Goal: Information Seeking & Learning: Learn about a topic

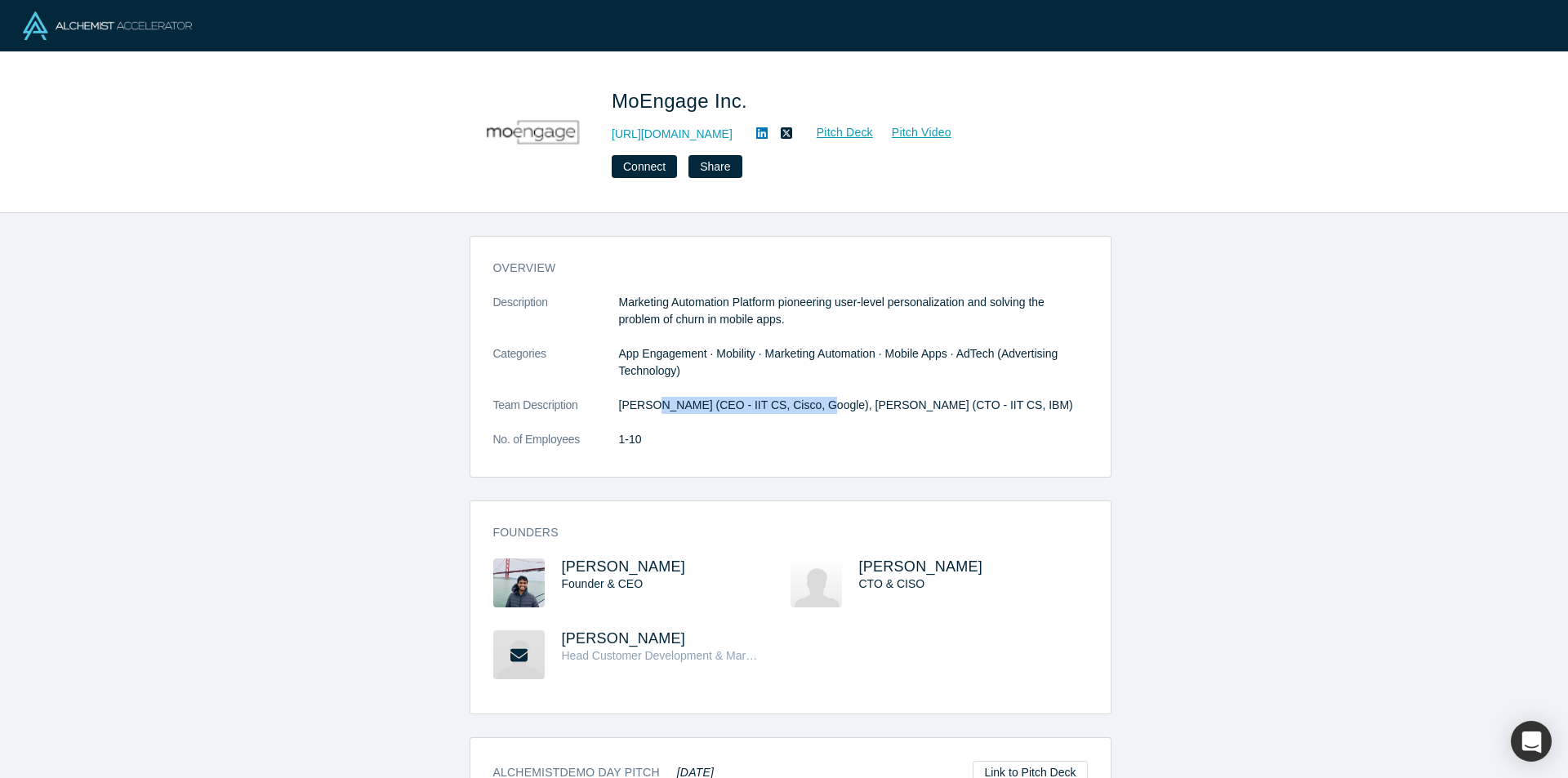
drag, startPoint x: 643, startPoint y: 406, endPoint x: 797, endPoint y: 422, distance: 154.8
click at [797, 422] on dl "Description Marketing Automation Platform pioneering user-level personalization…" at bounding box center [791, 379] width 594 height 172
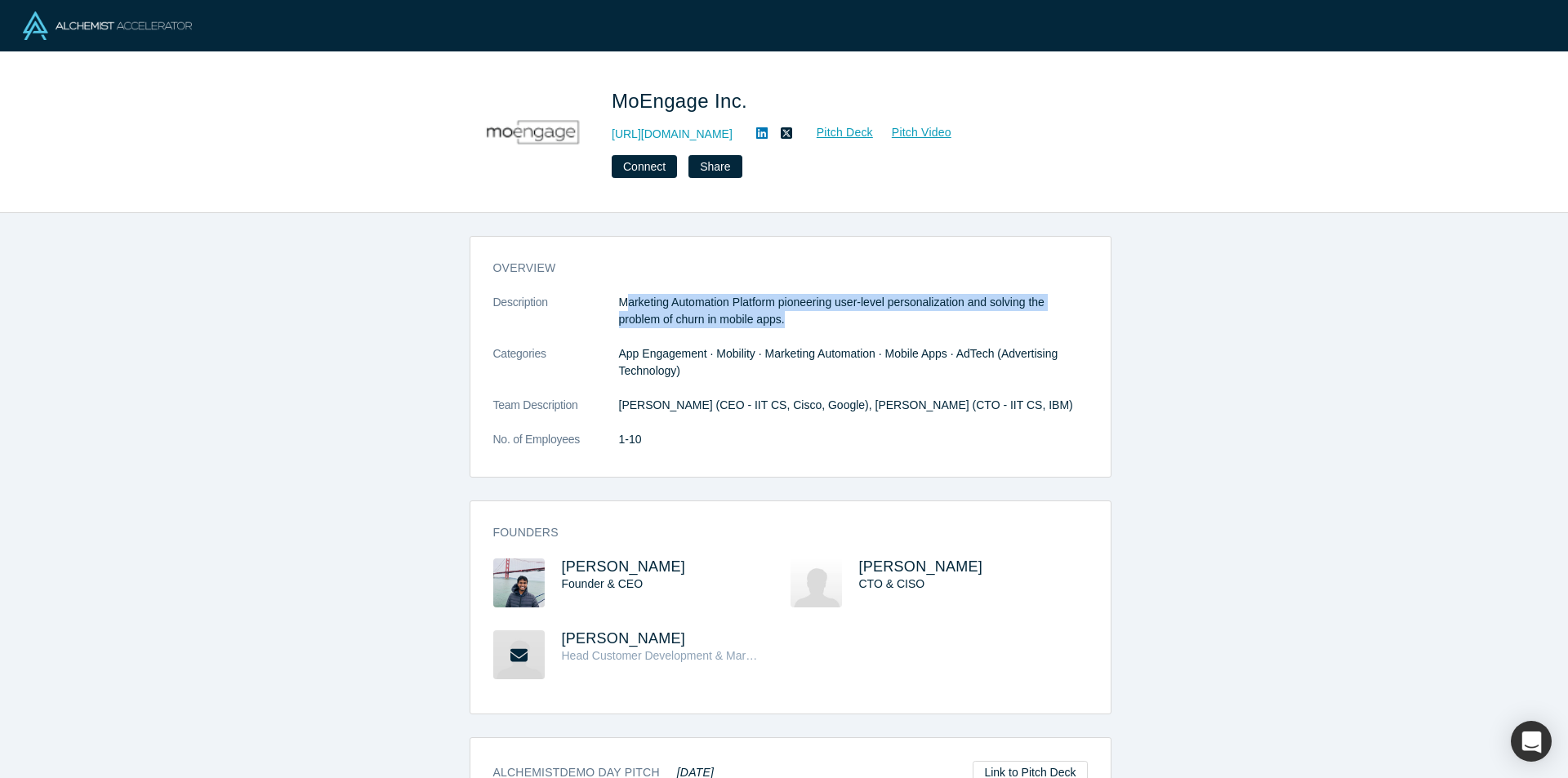
drag, startPoint x: 660, startPoint y: 307, endPoint x: 847, endPoint y: 326, distance: 188.0
click at [847, 326] on p "Marketing Automation Platform pioneering user-level personalization and solving…" at bounding box center [853, 311] width 469 height 34
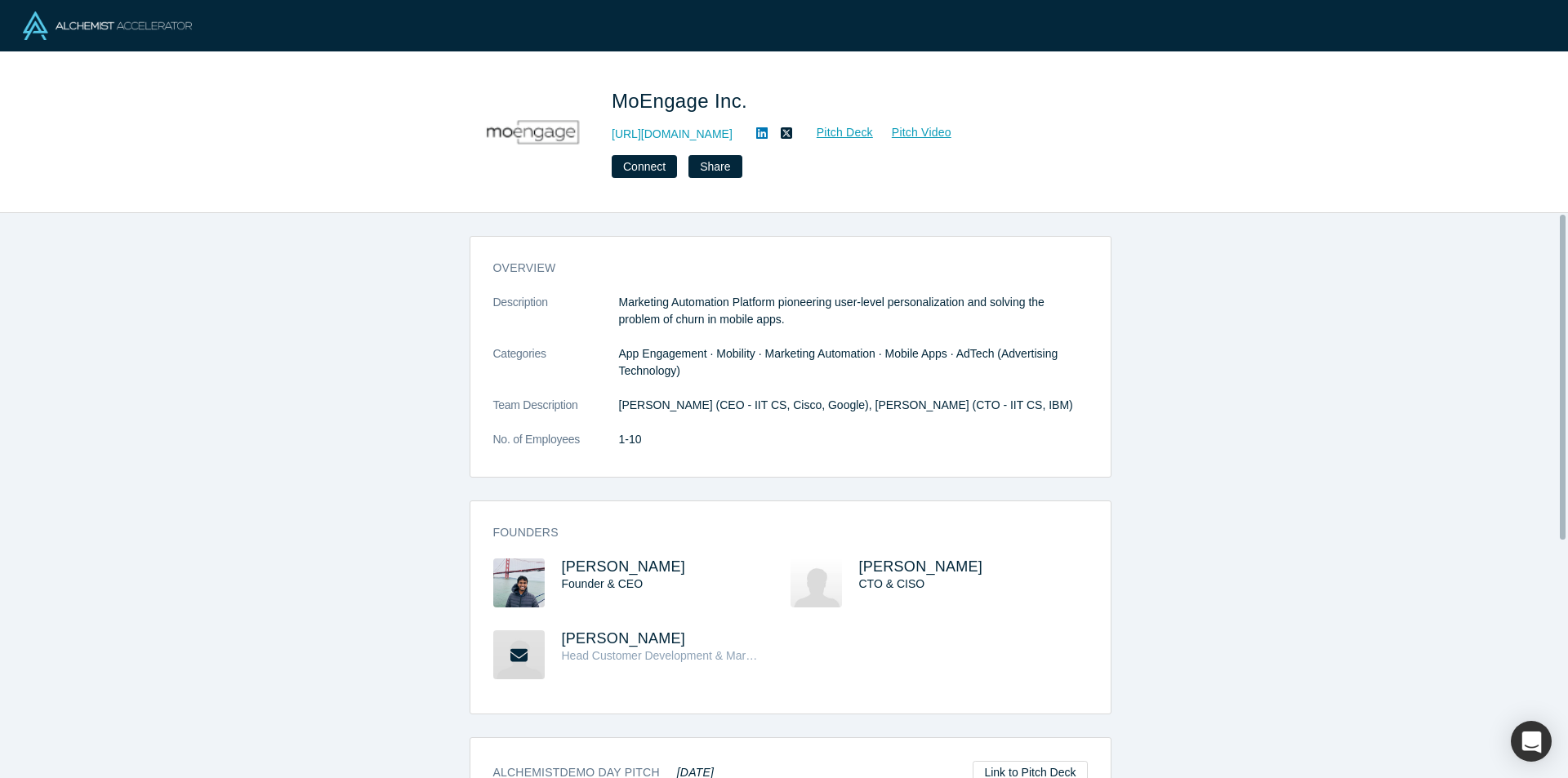
click at [928, 339] on dl "Description Marketing Automation Platform pioneering user-level personalization…" at bounding box center [791, 379] width 594 height 172
drag, startPoint x: 605, startPoint y: 101, endPoint x: 750, endPoint y: 105, distance: 145.1
click at [750, 105] on div "MoEngage Inc. [URL][DOMAIN_NAME] Pitch Deck Pitch Video Connect Share" at bounding box center [784, 131] width 642 height 114
copy span "MoEngage Inc."
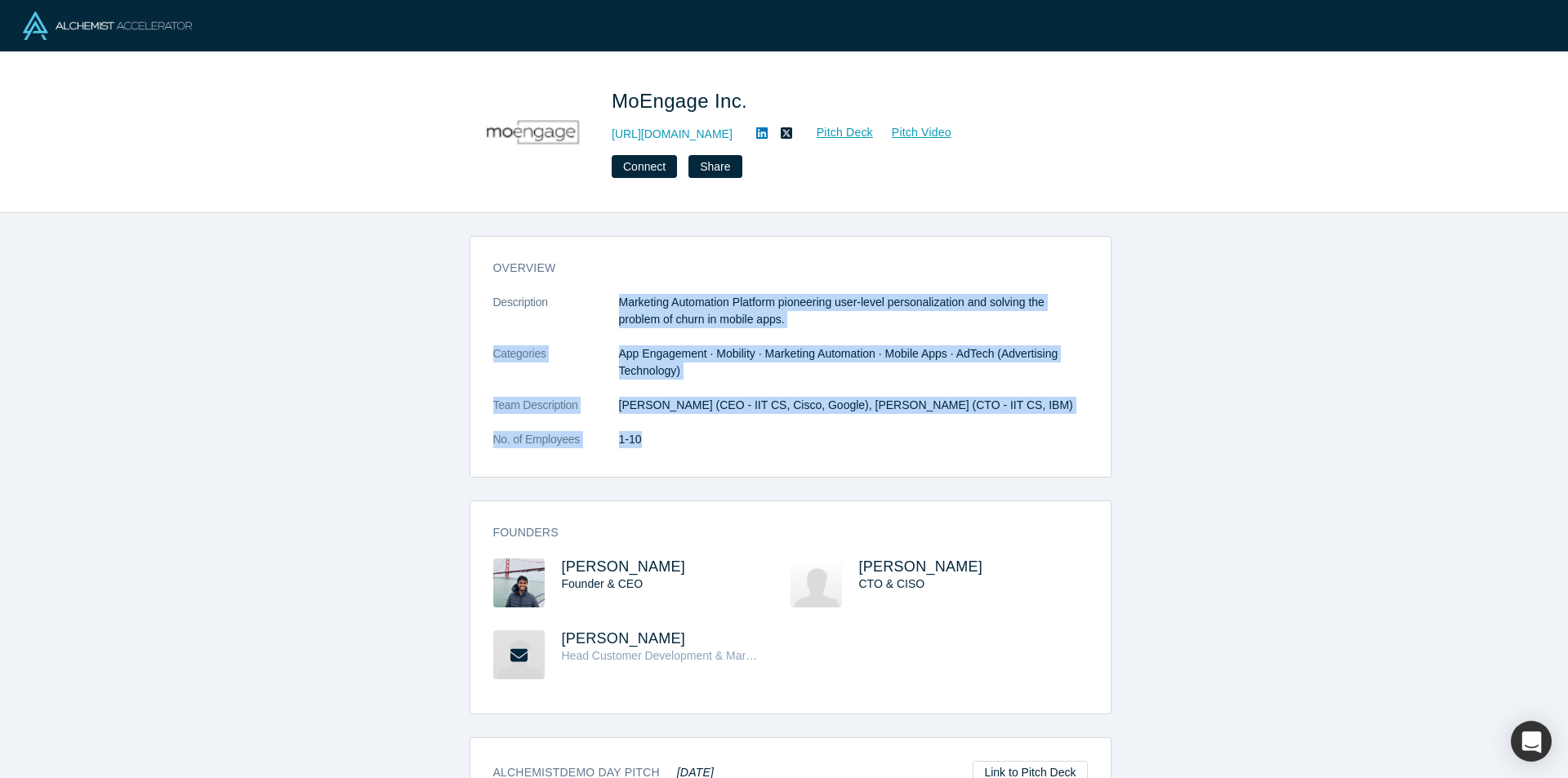
drag, startPoint x: 672, startPoint y: 307, endPoint x: 792, endPoint y: 445, distance: 182.9
click at [792, 445] on div "overview Description Marketing Automation Platform pioneering user-level person…" at bounding box center [791, 362] width 640 height 229
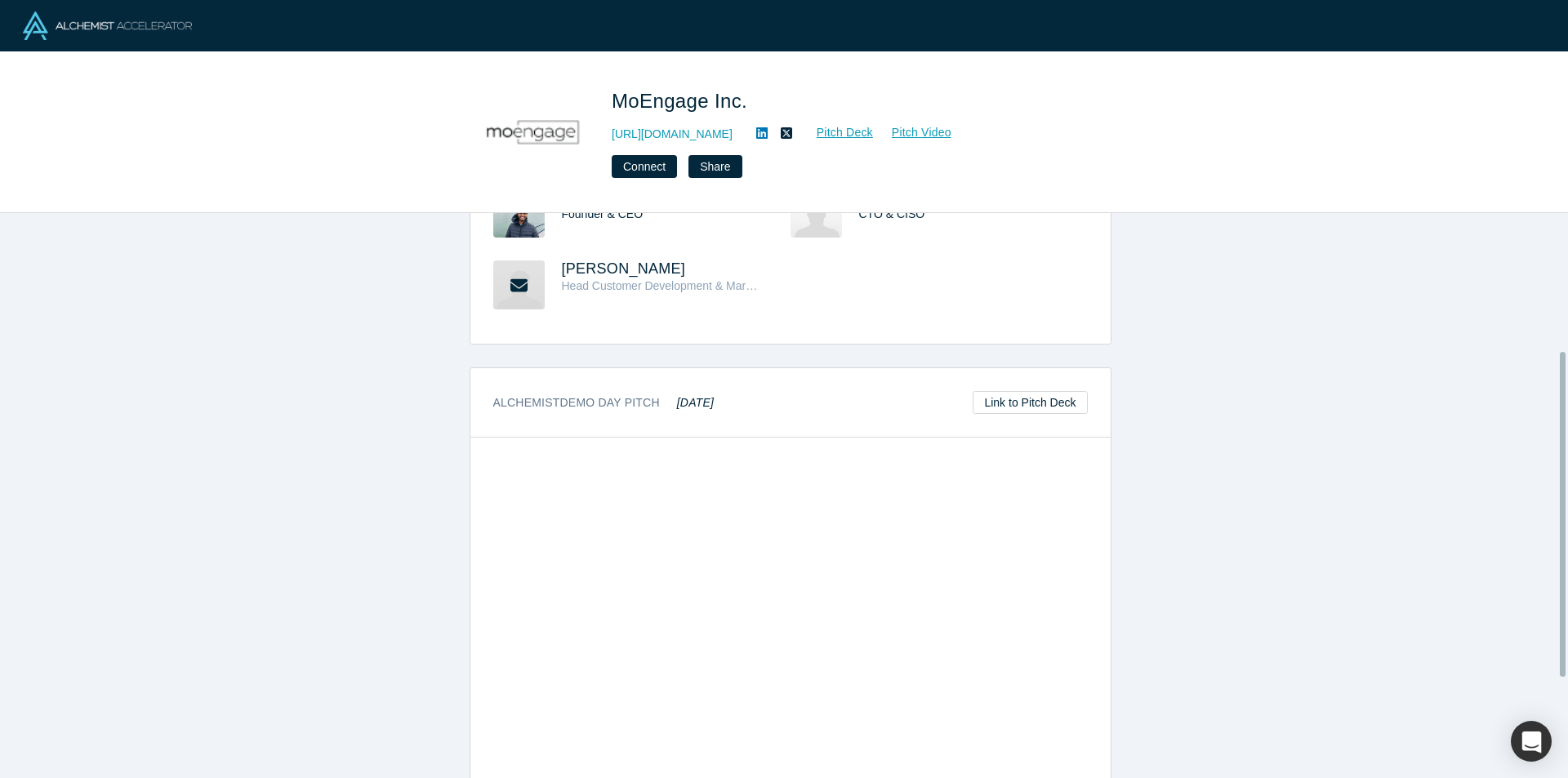
scroll to position [413, 0]
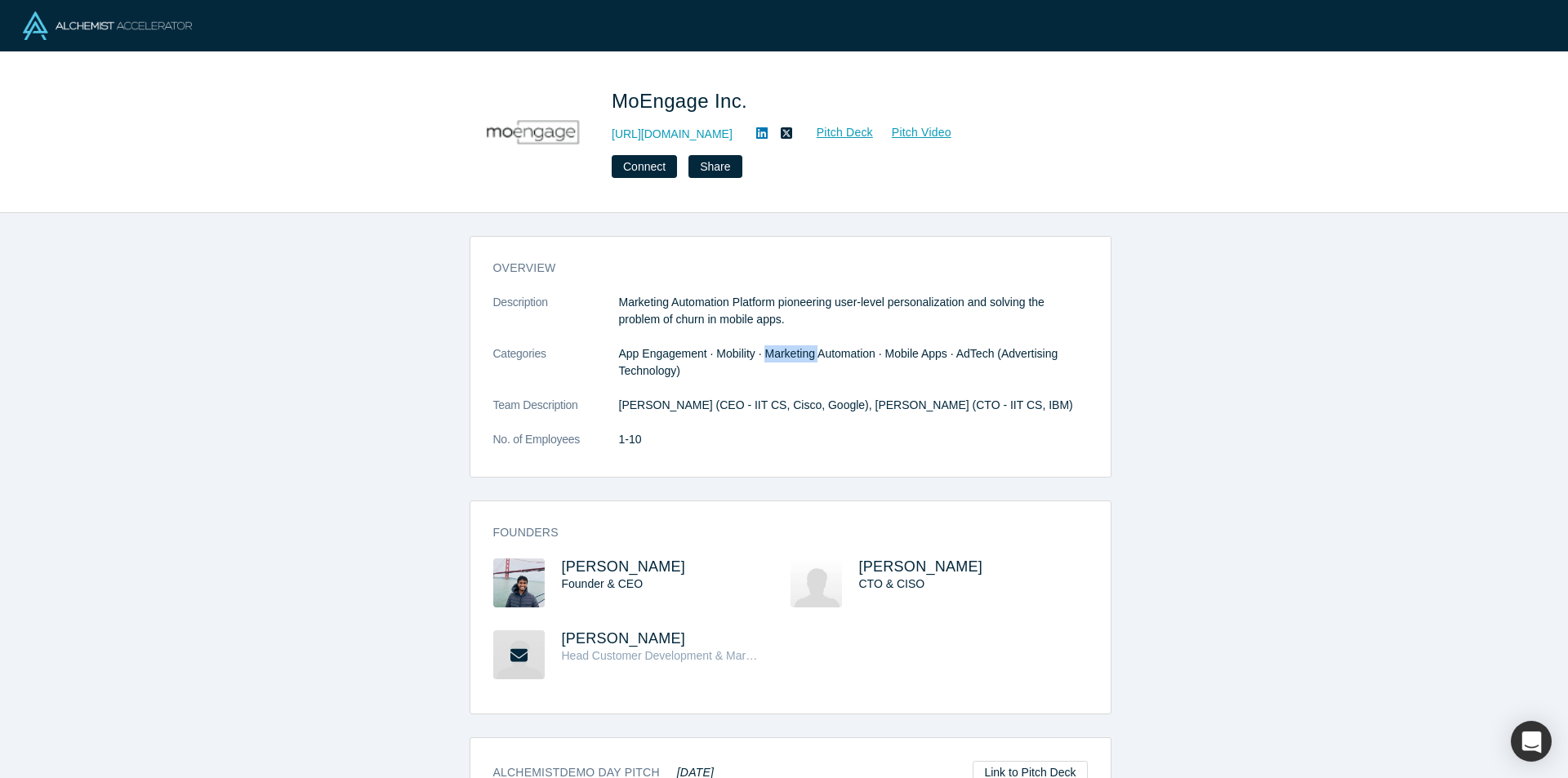
drag, startPoint x: 763, startPoint y: 342, endPoint x: 872, endPoint y: 358, distance: 110.2
click at [865, 358] on dl "Description Marketing Automation Platform pioneering user-level personalization…" at bounding box center [791, 379] width 594 height 172
click at [941, 368] on dd "App Engagement · Mobility · Marketing Automation · Mobile Apps · AdTech (Advert…" at bounding box center [853, 362] width 469 height 34
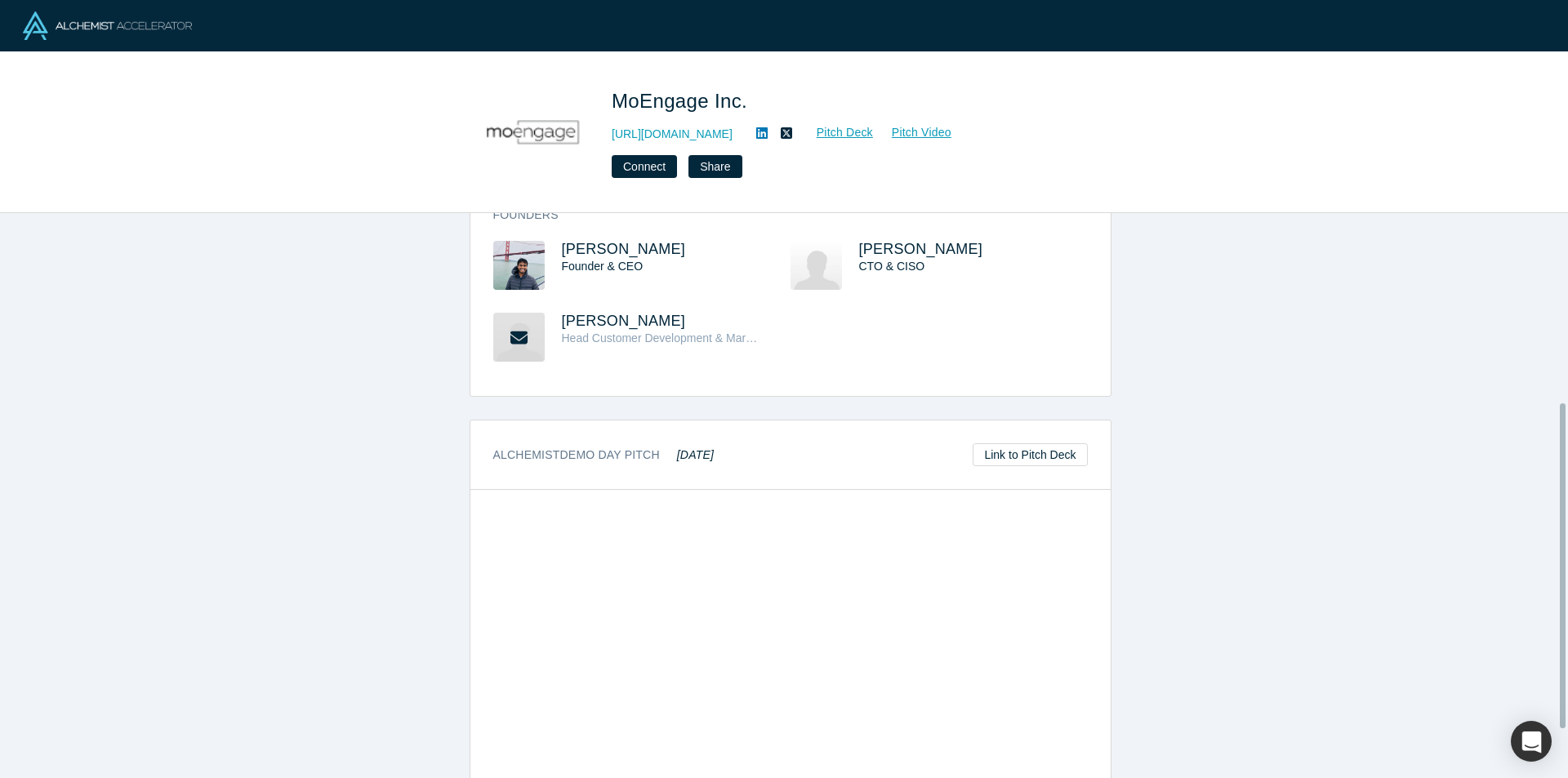
scroll to position [329, 0]
